Goal: Information Seeking & Learning: Learn about a topic

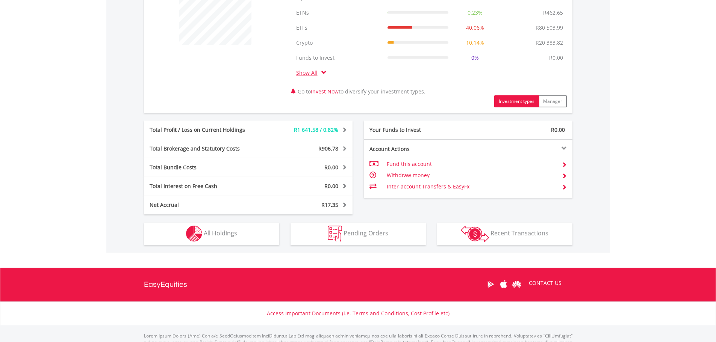
scroll to position [319, 0]
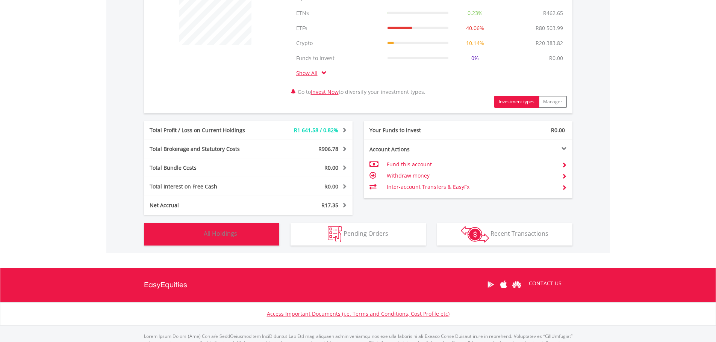
click at [193, 225] on button "Holdings All Holdings" at bounding box center [211, 234] width 135 height 23
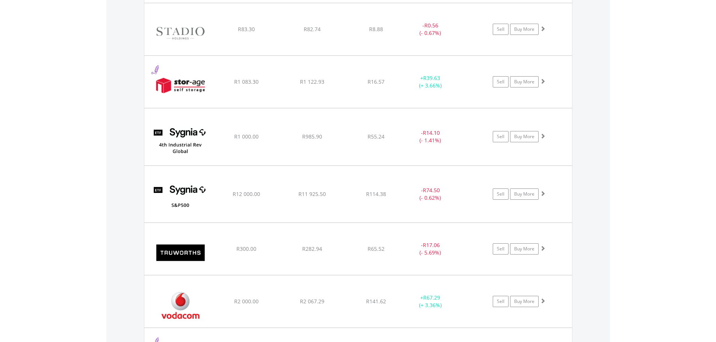
scroll to position [3080, 0]
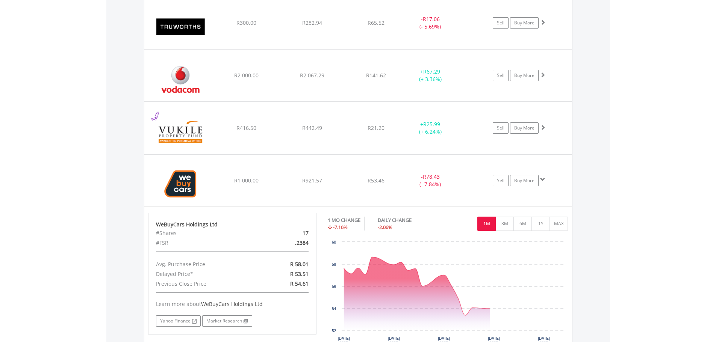
scroll to position [3150, 0]
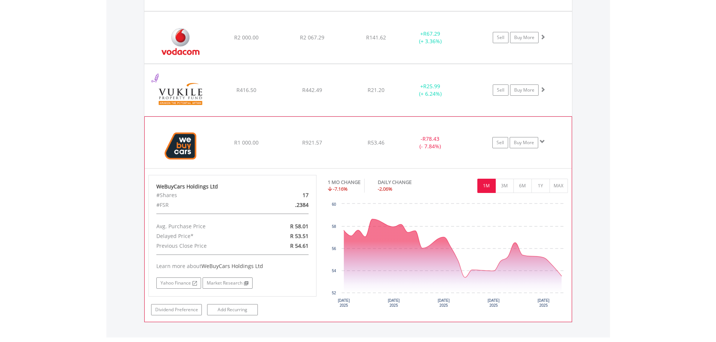
click at [211, 142] on img at bounding box center [180, 146] width 65 height 40
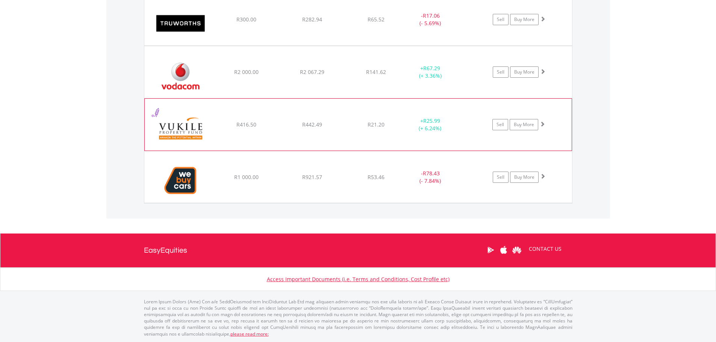
click at [204, 117] on img at bounding box center [180, 128] width 65 height 41
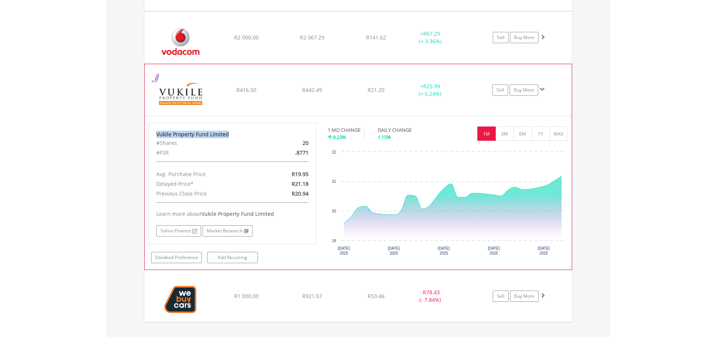
drag, startPoint x: 230, startPoint y: 136, endPoint x: 153, endPoint y: 135, distance: 77.4
click at [153, 135] on div "Vukile Property Fund Limited #Shares 20 #FSR .8771 Avg. Purchase Price R19.95 D…" at bounding box center [232, 184] width 168 height 122
copy div "Vukile Property Fund Limited"
click at [187, 95] on img at bounding box center [180, 94] width 65 height 41
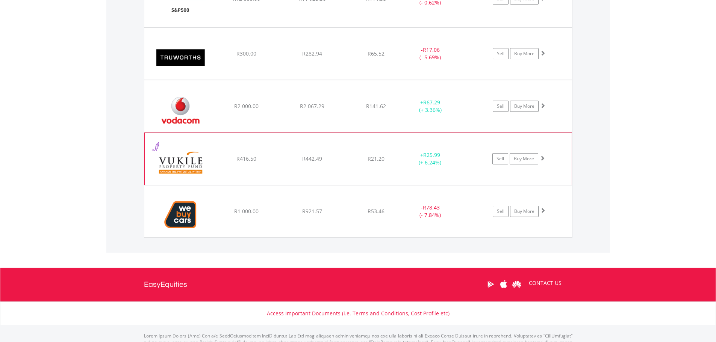
scroll to position [3046, 0]
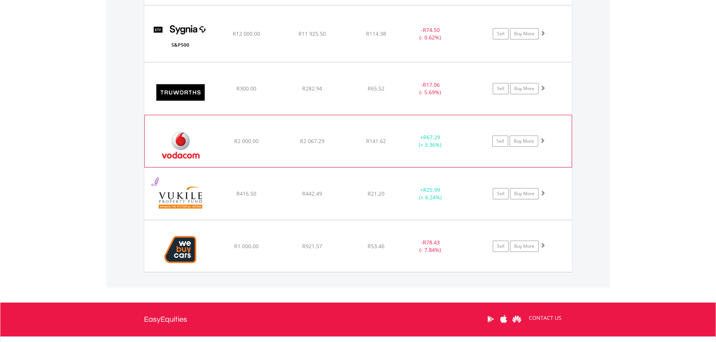
click at [200, 137] on img at bounding box center [180, 145] width 65 height 41
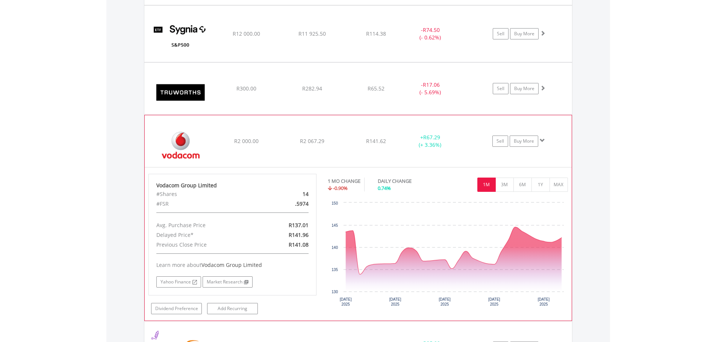
click at [157, 135] on img at bounding box center [180, 145] width 65 height 41
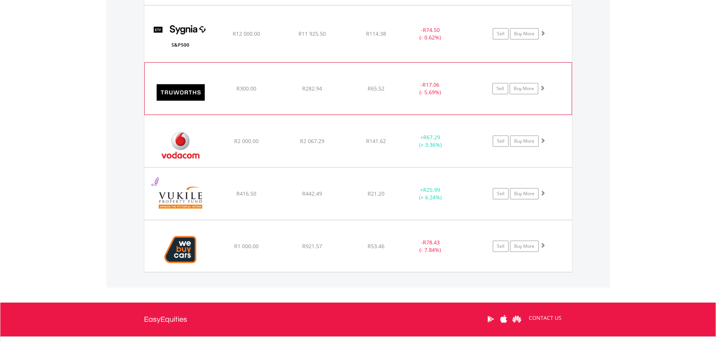
click at [177, 89] on img at bounding box center [180, 92] width 65 height 41
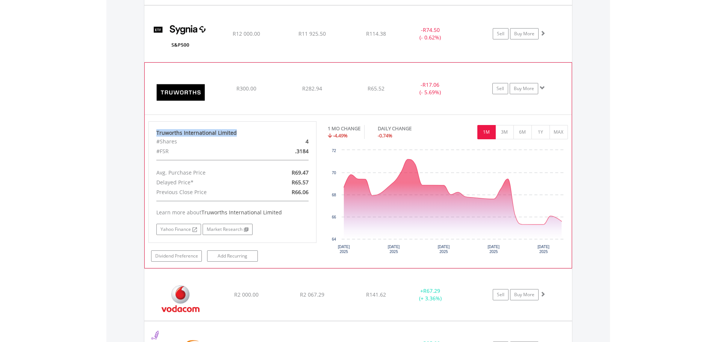
drag, startPoint x: 234, startPoint y: 133, endPoint x: 149, endPoint y: 127, distance: 85.5
click at [149, 127] on div "Truworths International Limited #Shares 4 #FSR .3184 Avg. Purchase Price R69.47…" at bounding box center [232, 182] width 168 height 122
copy div "Truworths International Limited"
click at [162, 86] on img at bounding box center [180, 92] width 65 height 41
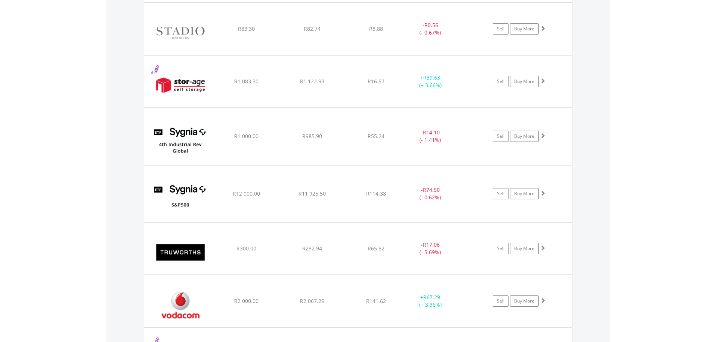
scroll to position [2874, 0]
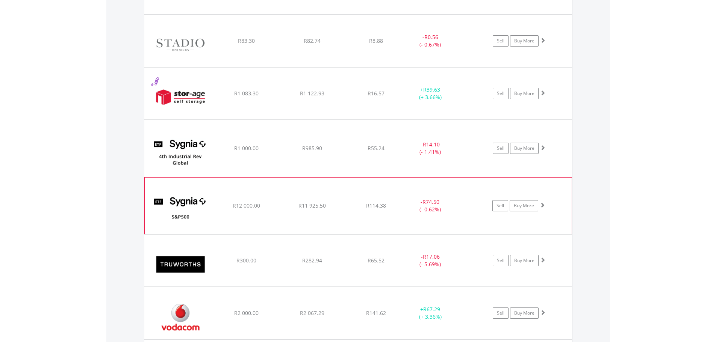
click at [165, 197] on img at bounding box center [180, 209] width 65 height 45
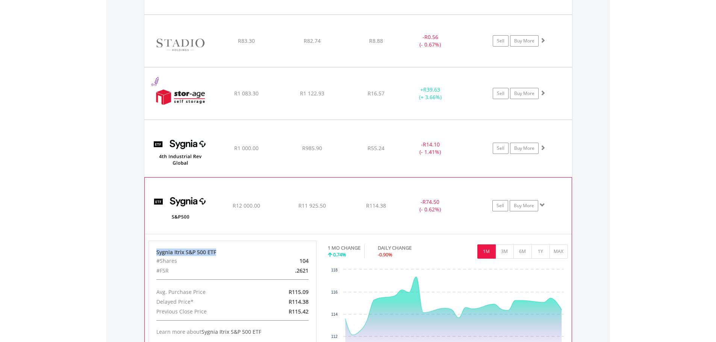
drag, startPoint x: 227, startPoint y: 253, endPoint x: 153, endPoint y: 254, distance: 74.4
click at [153, 254] on div "Sygnia Itrix S&P 500 ETF #Shares 104 #FSR .2621 Avg. Purchase Price R115.09 Del…" at bounding box center [232, 302] width 168 height 122
copy div "Sygnia Itrix S&P 500 ETF"
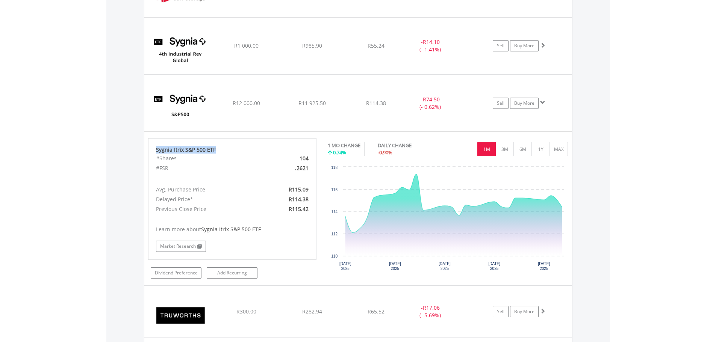
scroll to position [2977, 0]
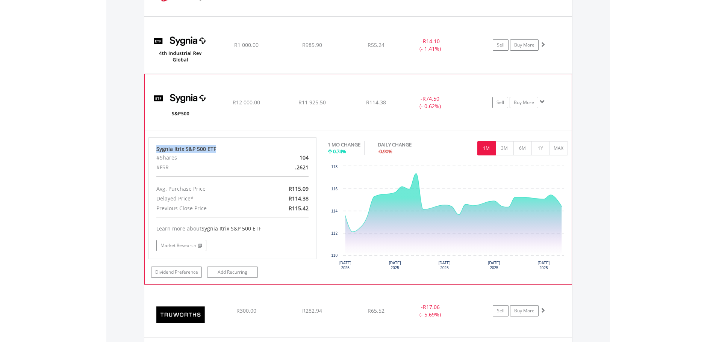
click at [181, 87] on img at bounding box center [180, 106] width 65 height 45
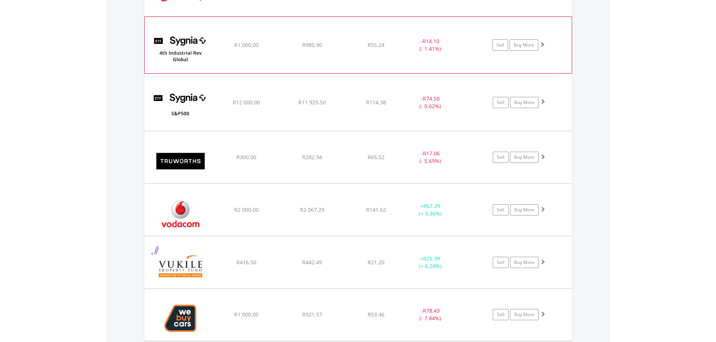
click at [183, 41] on img at bounding box center [180, 48] width 65 height 45
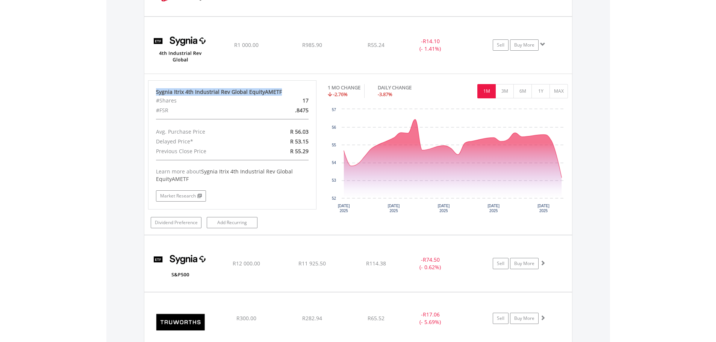
drag, startPoint x: 286, startPoint y: 91, endPoint x: 141, endPoint y: 91, distance: 145.4
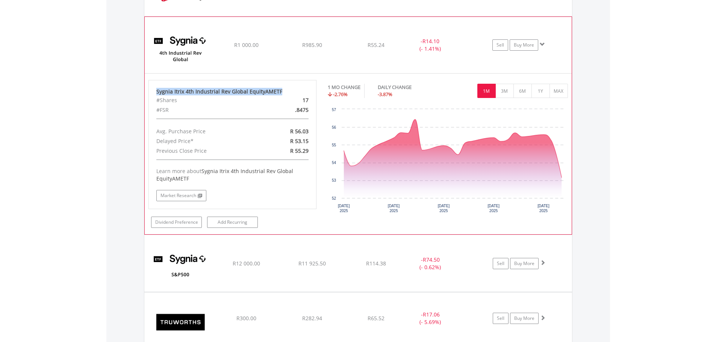
copy div "Sygnia Itrix 4th Industrial Rev Global EquityAMETF"
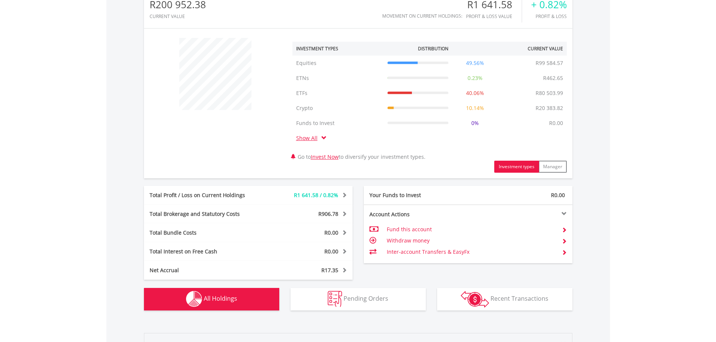
scroll to position [256, 0]
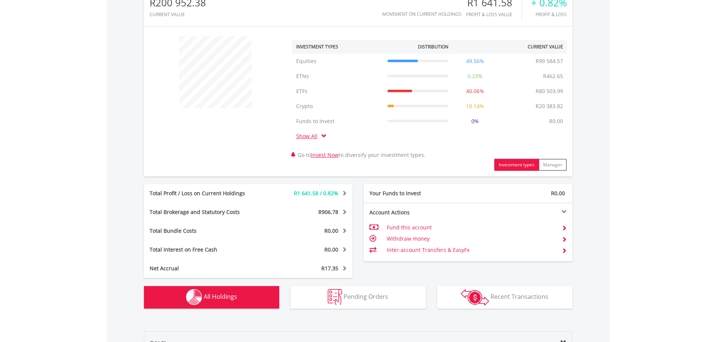
click at [199, 298] on img "button" at bounding box center [194, 297] width 16 height 16
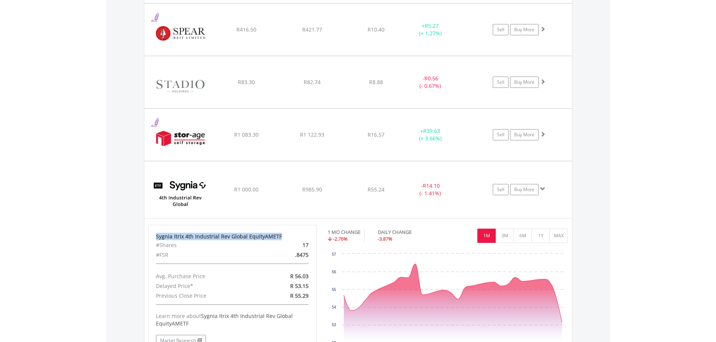
scroll to position [2839, 0]
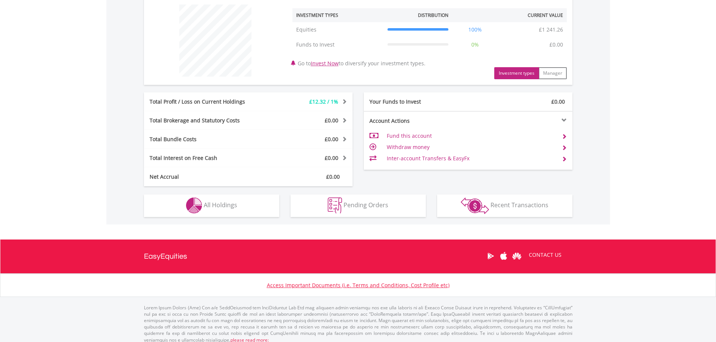
scroll to position [293, 0]
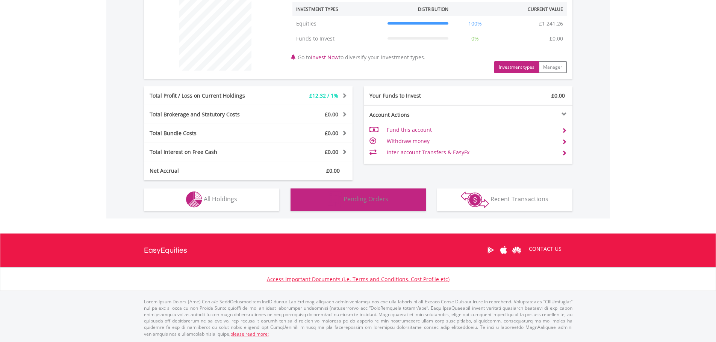
click at [302, 203] on button "Pending Orders Pending Orders" at bounding box center [357, 200] width 135 height 23
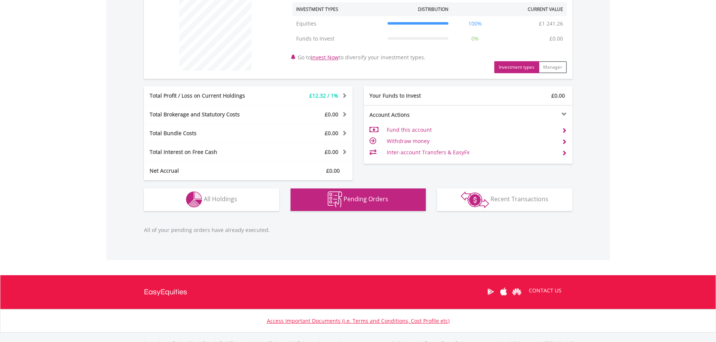
scroll to position [335, 0]
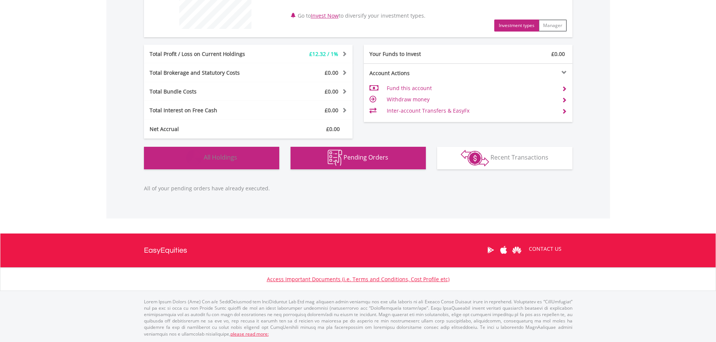
click at [225, 159] on span "All Holdings" at bounding box center [220, 157] width 33 height 8
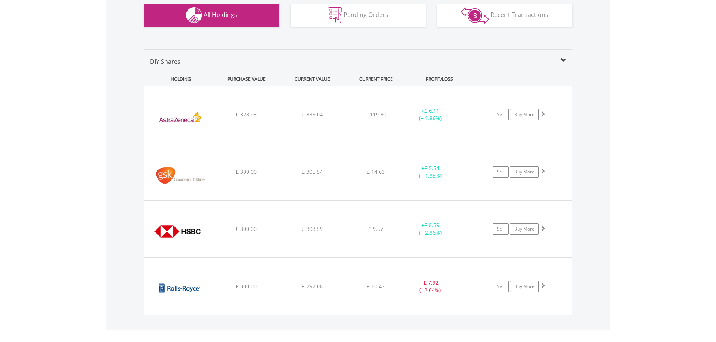
scroll to position [414, 0]
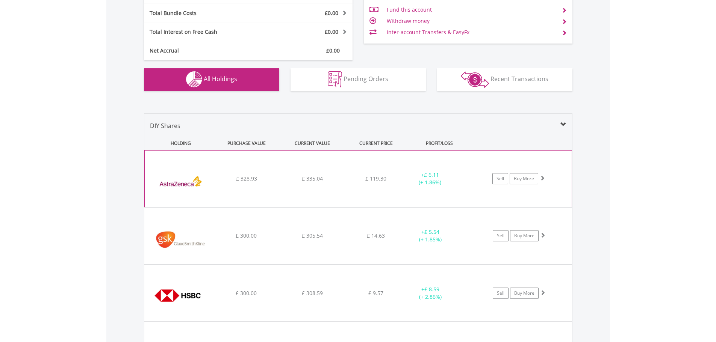
click at [159, 184] on img at bounding box center [180, 182] width 65 height 45
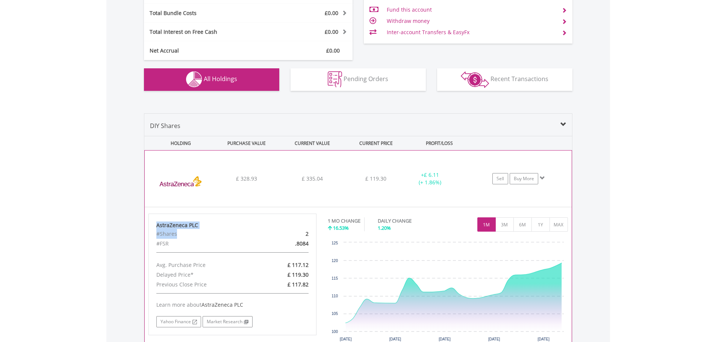
drag, startPoint x: 212, startPoint y: 230, endPoint x: 165, endPoint y: 226, distance: 46.4
click at [156, 227] on div "AstraZeneca PLC #Shares 2 #FSR .8084 Avg. Purchase Price £ 117.12 Delayed Price…" at bounding box center [232, 275] width 168 height 122
click at [195, 228] on div "AstraZeneca PLC" at bounding box center [232, 226] width 153 height 8
drag, startPoint x: 203, startPoint y: 225, endPoint x: 154, endPoint y: 219, distance: 49.2
click at [154, 219] on div "AstraZeneca PLC #Shares 2 #FSR .8084 Avg. Purchase Price £ 117.12 Delayed Price…" at bounding box center [232, 275] width 168 height 122
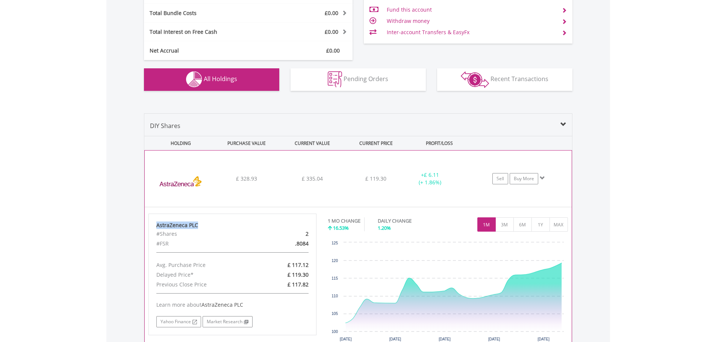
copy div "AstraZeneca PLC"
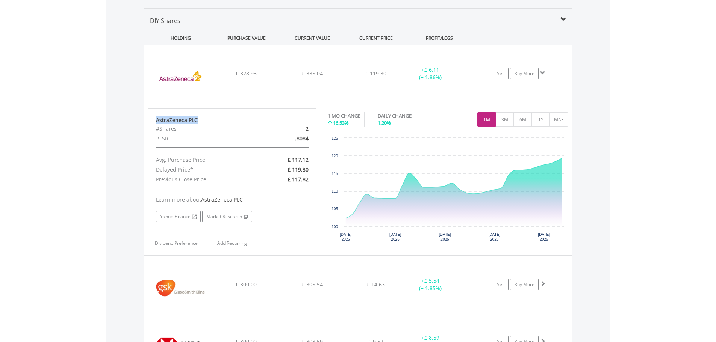
scroll to position [586, 0]
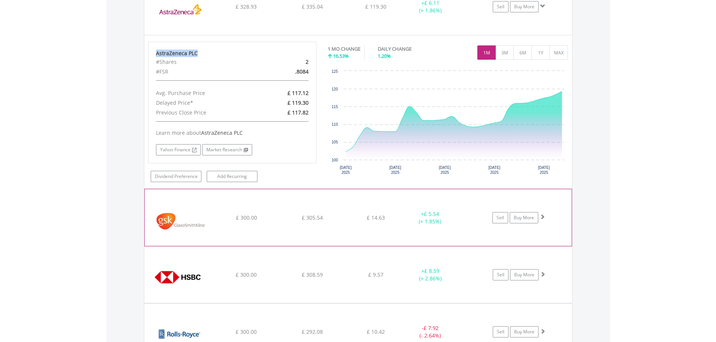
click at [171, 215] on img at bounding box center [180, 221] width 65 height 45
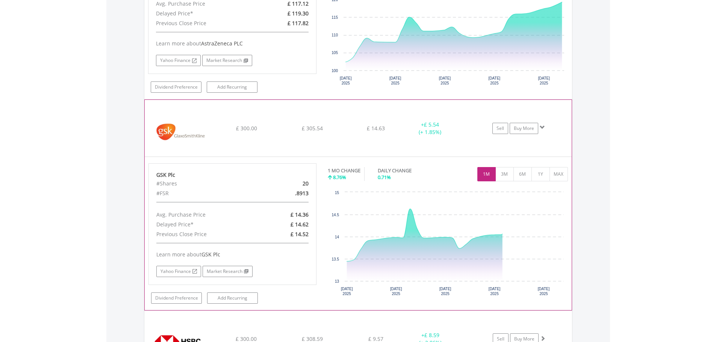
scroll to position [689, 0]
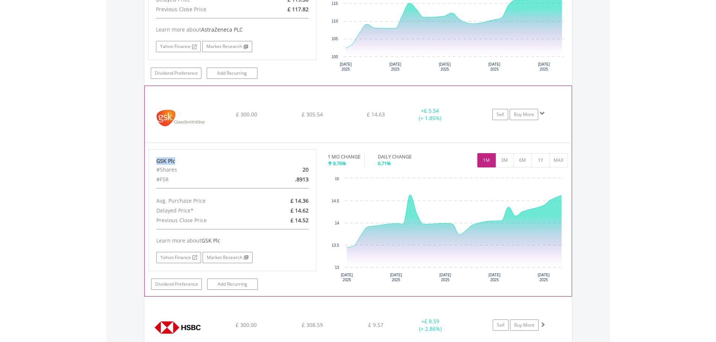
drag, startPoint x: 181, startPoint y: 160, endPoint x: 150, endPoint y: 157, distance: 30.7
click at [150, 157] on div "GSK Plc #Shares 20 #FSR .8913 Avg. Purchase Price £ 14.36 Delayed Price* £ 14.6…" at bounding box center [232, 211] width 168 height 122
copy div "GSK Plc"
click at [182, 97] on img at bounding box center [180, 117] width 65 height 45
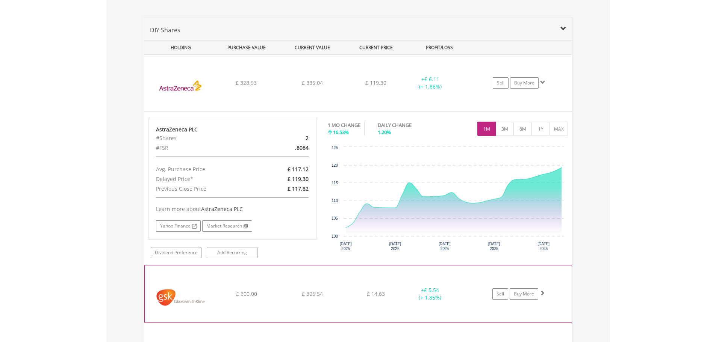
scroll to position [482, 0]
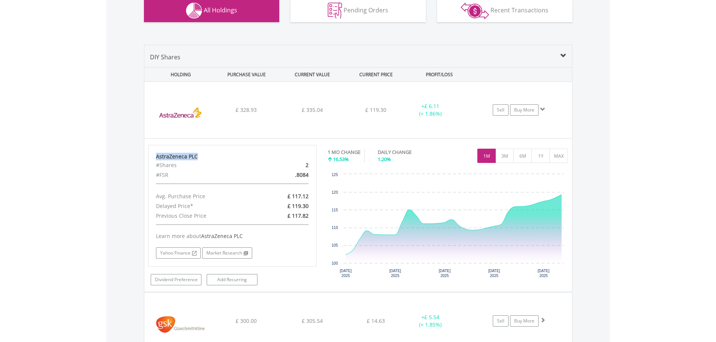
drag, startPoint x: 200, startPoint y: 158, endPoint x: 136, endPoint y: 157, distance: 63.5
click at [137, 157] on div "Value View Share View DIY Shares HOLDING PURCHASE VALUE CURRENT VALUE CURRENT P…" at bounding box center [358, 255] width 504 height 450
copy div "AstraZeneca PLC"
click at [180, 109] on img at bounding box center [180, 113] width 65 height 45
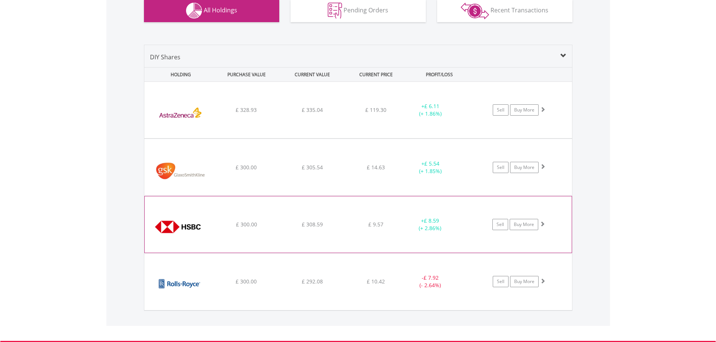
click at [178, 215] on img at bounding box center [180, 228] width 65 height 45
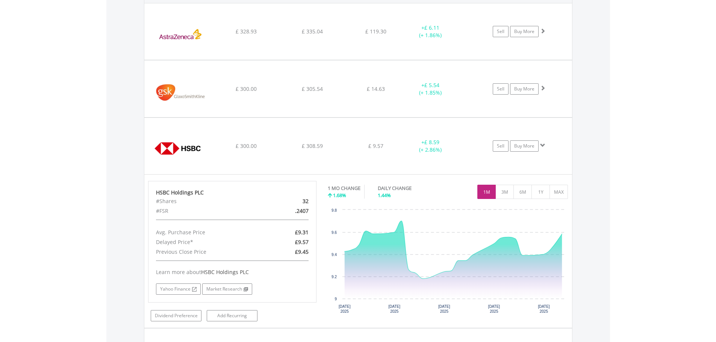
scroll to position [620, 0]
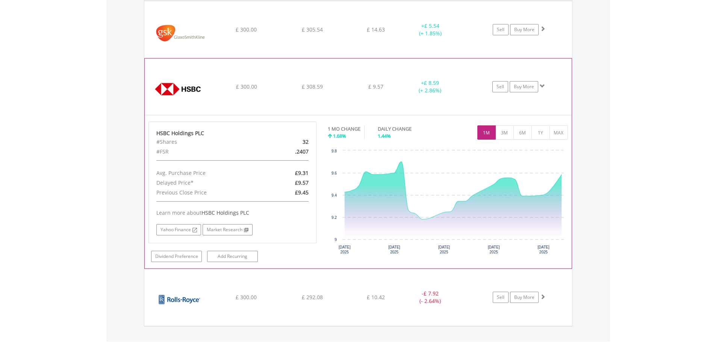
click at [175, 88] on img at bounding box center [180, 90] width 65 height 45
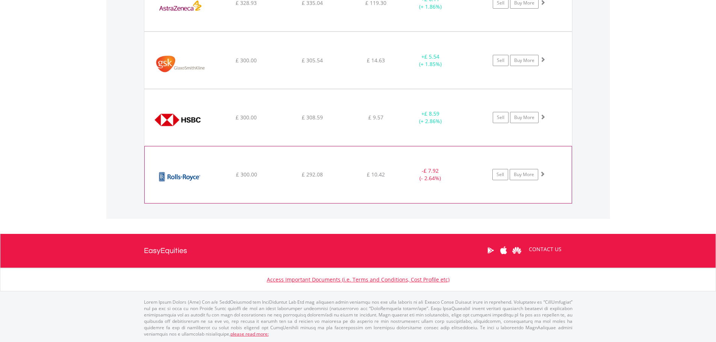
click at [190, 176] on img at bounding box center [180, 178] width 65 height 45
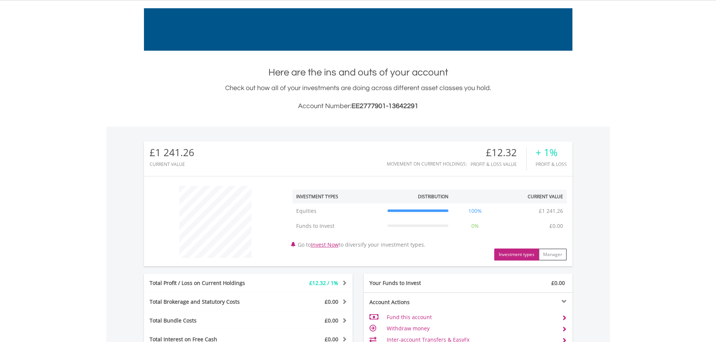
scroll to position [0, 0]
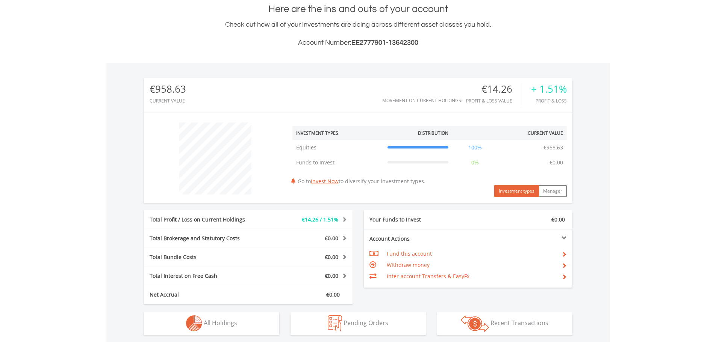
scroll to position [293, 0]
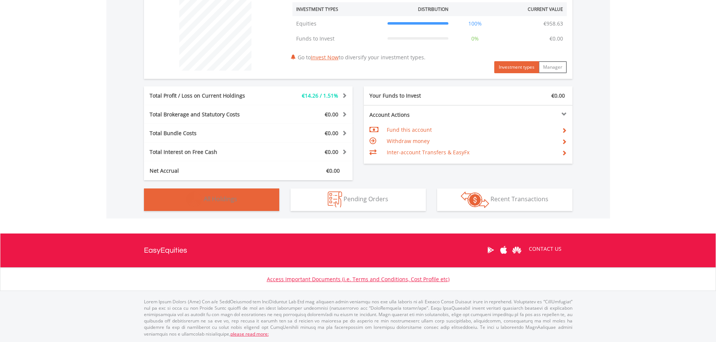
click at [204, 195] on span "All Holdings" at bounding box center [220, 199] width 33 height 8
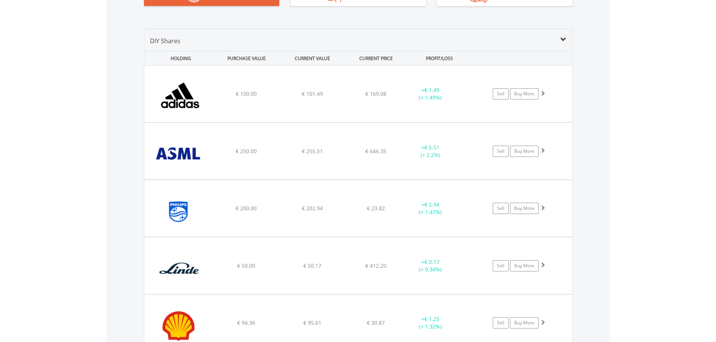
scroll to position [458, 0]
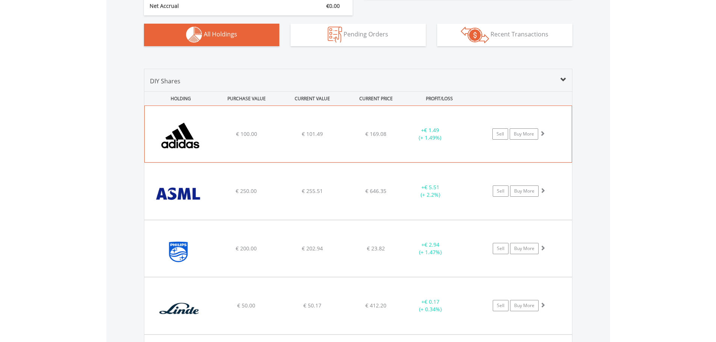
click at [170, 138] on img at bounding box center [180, 137] width 65 height 45
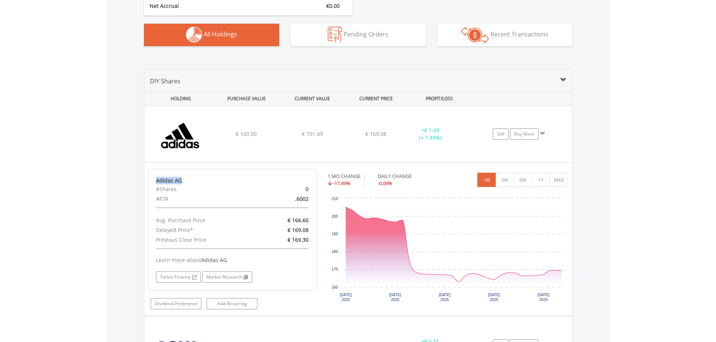
drag, startPoint x: 153, startPoint y: 178, endPoint x: 135, endPoint y: 178, distance: 18.8
click at [135, 178] on div "Value View Share View DIY Shares HOLDING PURCHASE VALUE CURRENT VALUE CURRENT P…" at bounding box center [358, 336] width 504 height 565
click at [174, 132] on img at bounding box center [180, 137] width 65 height 45
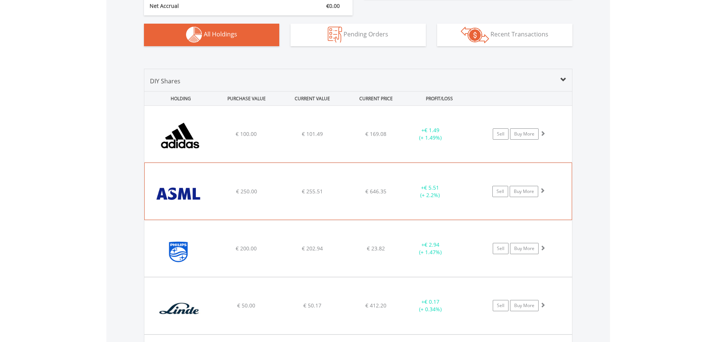
click at [167, 180] on img at bounding box center [180, 194] width 65 height 45
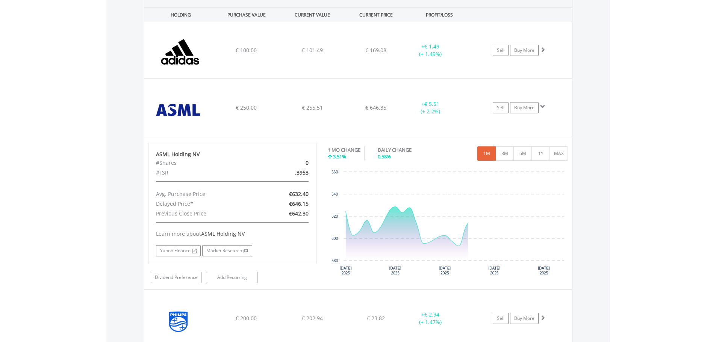
scroll to position [562, 0]
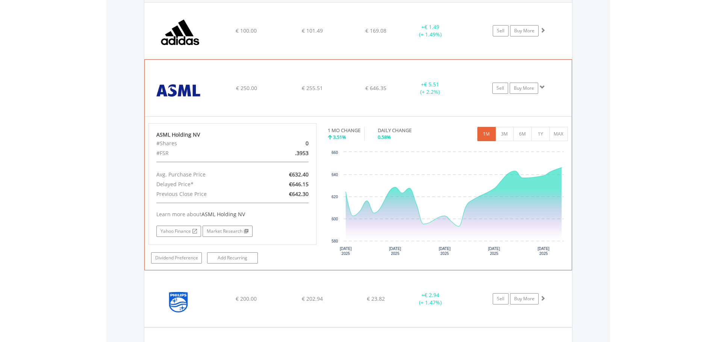
click at [190, 82] on img at bounding box center [180, 91] width 65 height 45
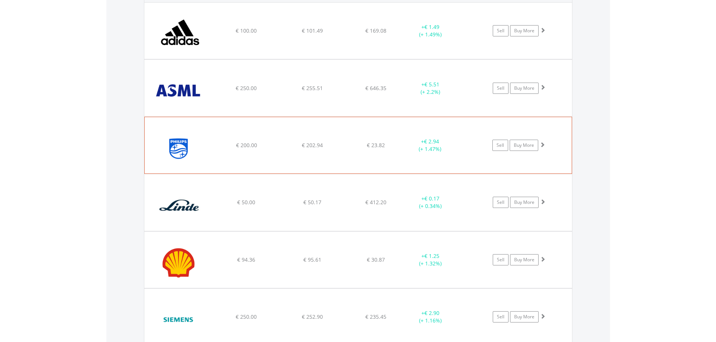
click at [207, 148] on img at bounding box center [180, 149] width 65 height 45
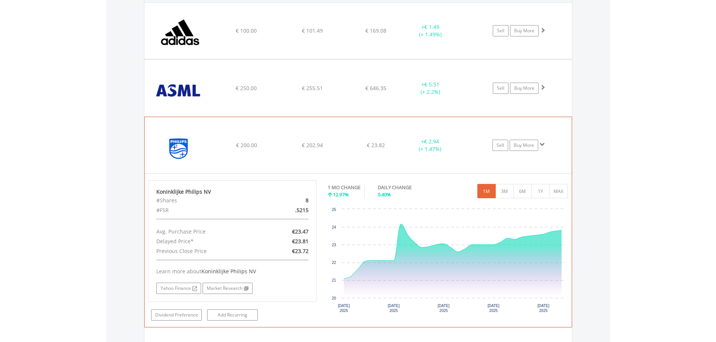
click at [150, 59] on div "﻿ Koninklijke Philips NV" at bounding box center [178, 31] width 68 height 56
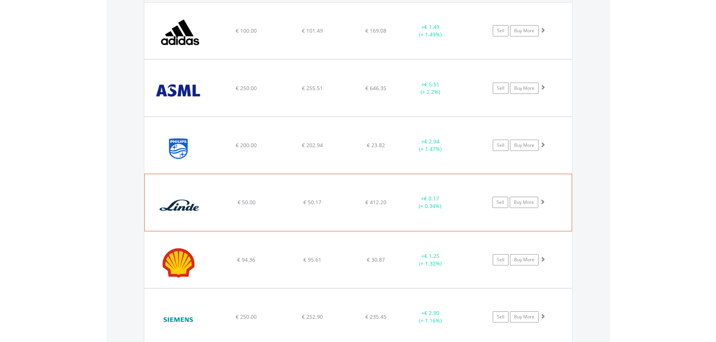
click at [184, 200] on img at bounding box center [180, 206] width 65 height 45
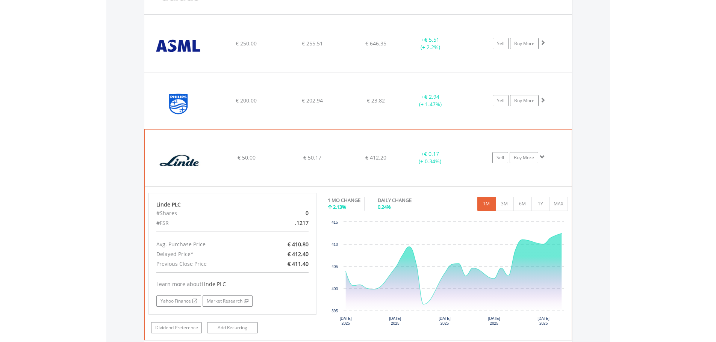
scroll to position [631, 0]
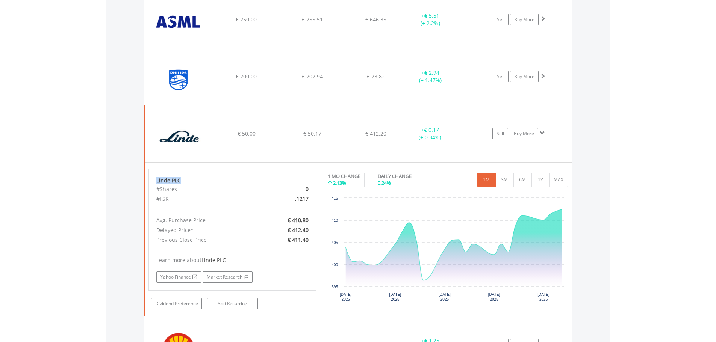
drag, startPoint x: 183, startPoint y: 177, endPoint x: 149, endPoint y: 179, distance: 33.9
click at [149, 179] on div "Linde PLC #Shares 0 #FSR .1217 Avg. Purchase Price € 410.80 Delayed Price* € 41…" at bounding box center [232, 230] width 168 height 122
copy div "Linde PLC"
click at [195, 126] on img at bounding box center [180, 137] width 65 height 45
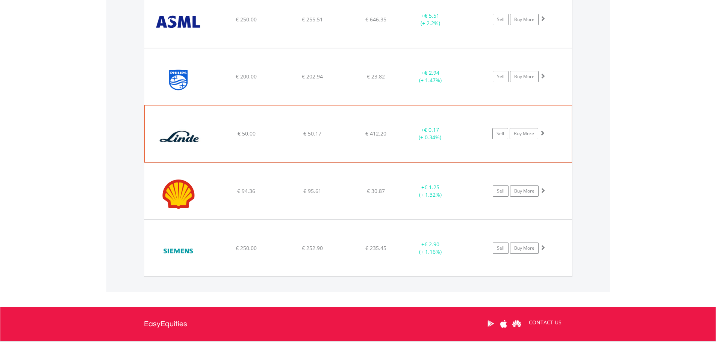
scroll to position [665, 0]
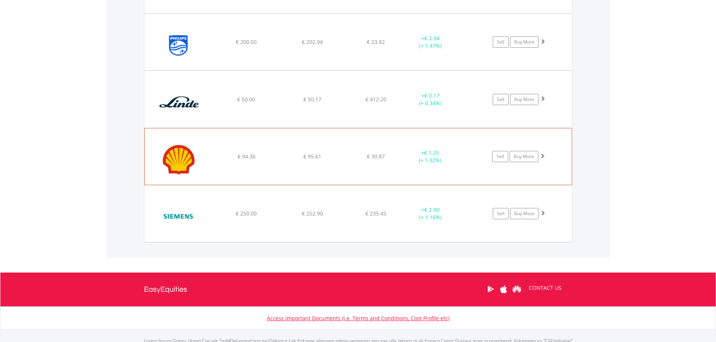
click at [169, 150] on img at bounding box center [180, 160] width 65 height 45
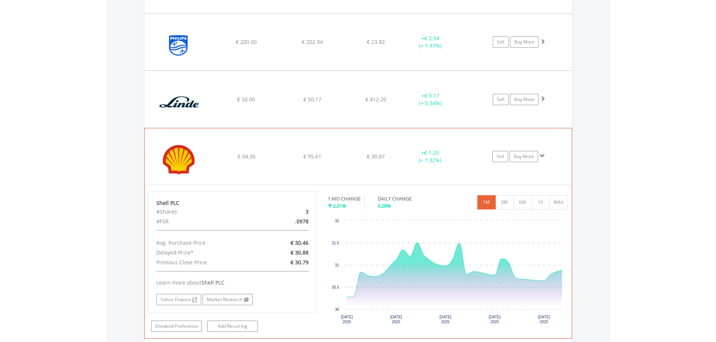
click at [204, 139] on img at bounding box center [180, 160] width 65 height 45
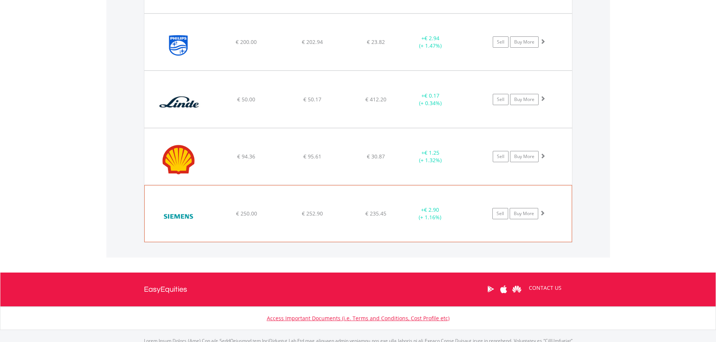
click at [168, 205] on img at bounding box center [180, 217] width 65 height 45
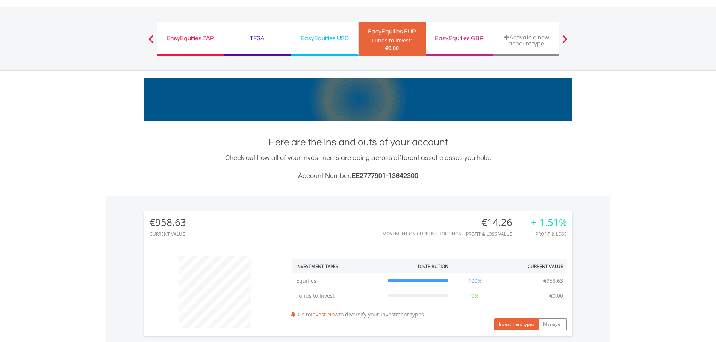
scroll to position [0, 0]
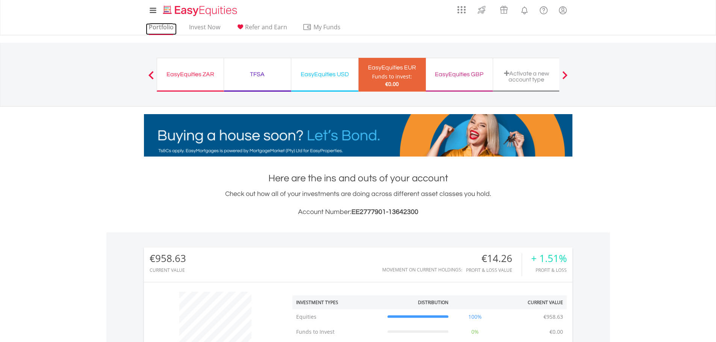
click at [162, 27] on link "Portfolio" at bounding box center [161, 29] width 31 height 12
